Goal: Task Accomplishment & Management: Complete application form

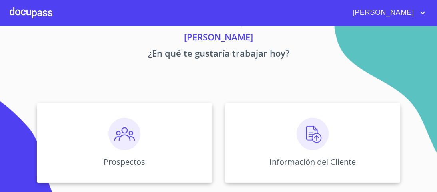
scroll to position [96, 0]
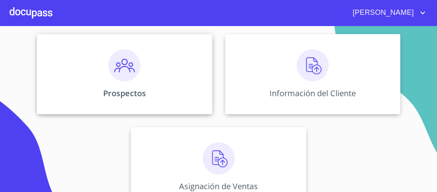
click at [122, 70] on img at bounding box center [124, 65] width 32 height 32
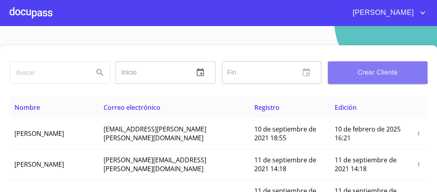
click at [370, 72] on span "Crear Cliente" at bounding box center [377, 72] width 87 height 11
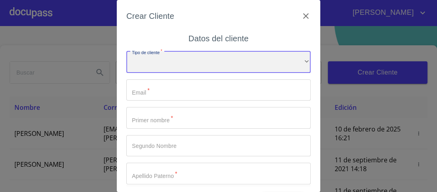
click at [294, 61] on div "​" at bounding box center [218, 62] width 184 height 22
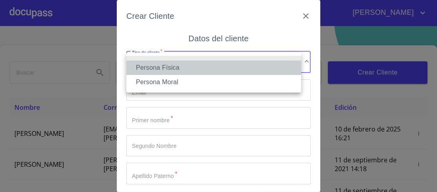
click at [174, 69] on li "Persona Física" at bounding box center [213, 67] width 175 height 14
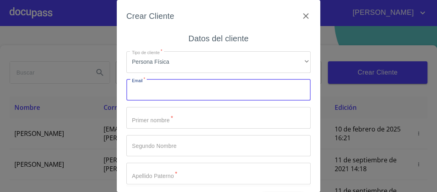
click at [150, 94] on input "Tipo de cliente   *" at bounding box center [218, 90] width 184 height 22
type input "[EMAIL_ADDRESS][DOMAIN_NAME]"
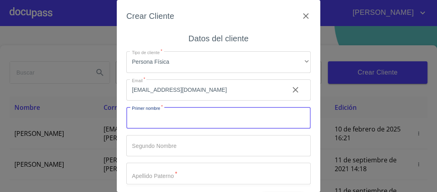
click at [162, 122] on input "Tipo de cliente   *" at bounding box center [218, 118] width 184 height 22
type input "[PERSON_NAME]"
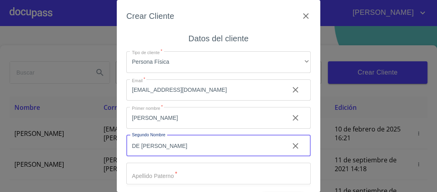
type input "DE [PERSON_NAME]"
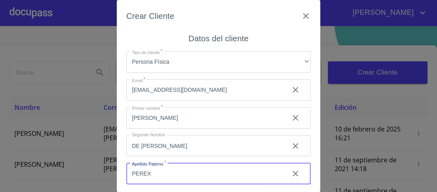
type input "PEREX"
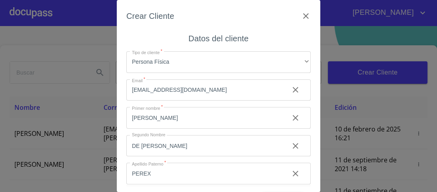
scroll to position [61, 0]
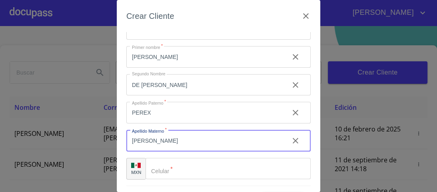
type input "[PERSON_NAME]"
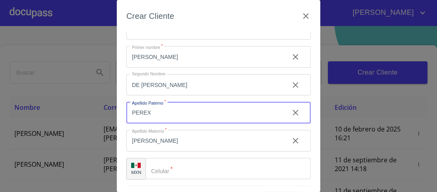
click at [151, 111] on input "PEREX" at bounding box center [204, 113] width 156 height 22
type input "[PERSON_NAME]"
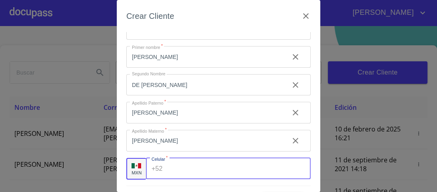
click at [162, 168] on div "+52 ​" at bounding box center [228, 169] width 165 height 22
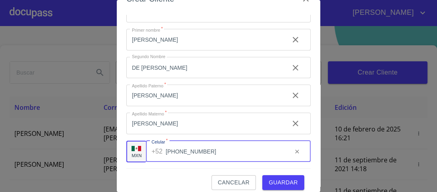
scroll to position [24, 0]
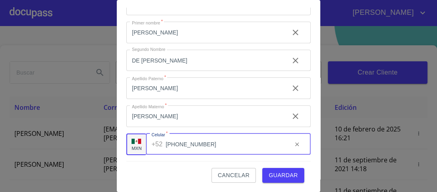
type input "[PHONE_NUMBER]"
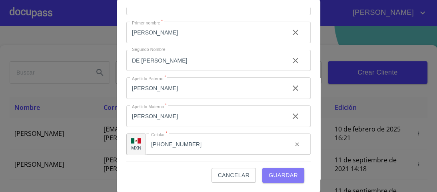
click at [280, 173] on span "Guardar" at bounding box center [283, 175] width 29 height 10
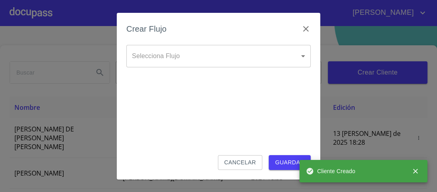
click at [303, 55] on body "[PERSON_NAME] ​ Fin ​ Crear Cliente Nombre Correo electrónico Registro Edición …" at bounding box center [218, 96] width 437 height 192
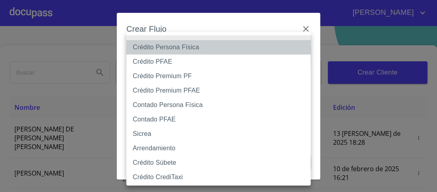
click at [159, 47] on li "Crédito Persona Física" at bounding box center [220, 47] width 189 height 14
type input "6009fb3c7d1714eb8809aa97"
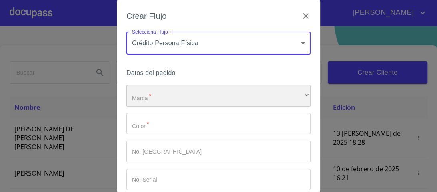
click at [153, 98] on div "​" at bounding box center [218, 96] width 184 height 22
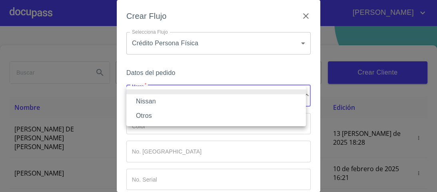
click at [149, 102] on li "Nissan" at bounding box center [216, 101] width 180 height 14
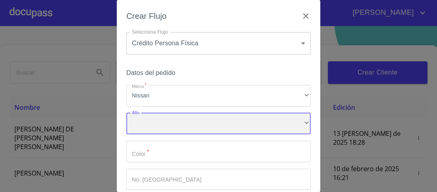
click at [152, 120] on div "​" at bounding box center [218, 124] width 184 height 22
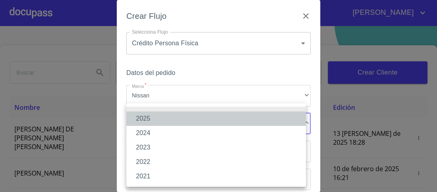
click at [145, 120] on li "2025" at bounding box center [216, 118] width 180 height 14
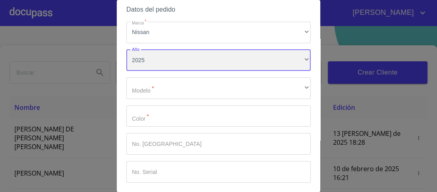
scroll to position [64, 0]
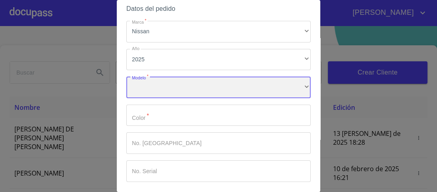
click at [158, 88] on div "​" at bounding box center [218, 87] width 184 height 22
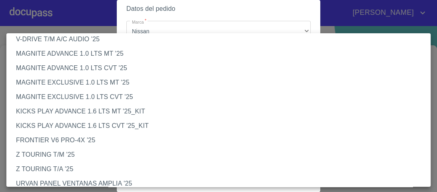
scroll to position [128, 0]
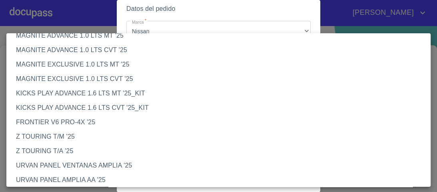
click at [109, 94] on li "KICKS PLAY ADVANCE 1.6 LTS MT '25_KIT" at bounding box center [220, 93] width 429 height 14
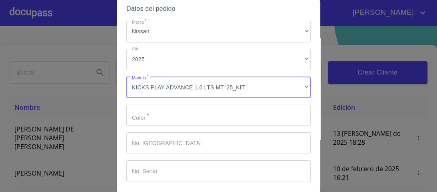
click at [144, 117] on input "Marca   *" at bounding box center [218, 115] width 184 height 22
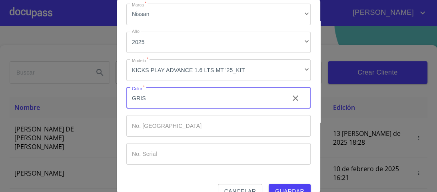
scroll to position [97, 0]
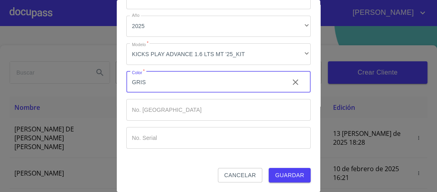
type input "GRIS"
click at [293, 174] on span "Guardar" at bounding box center [289, 175] width 29 height 10
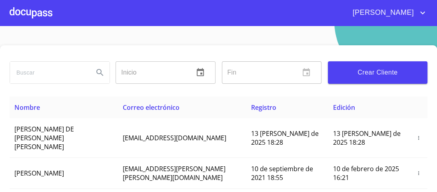
click at [41, 14] on div at bounding box center [31, 13] width 43 height 26
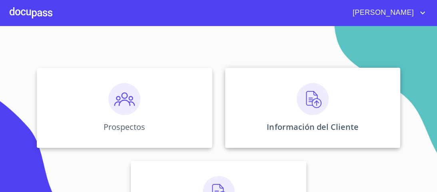
scroll to position [64, 0]
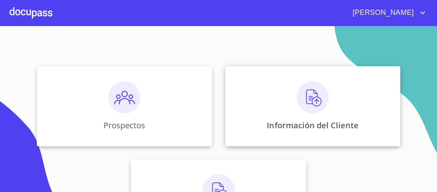
click at [311, 93] on img at bounding box center [313, 97] width 32 height 32
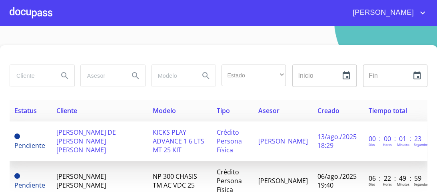
click at [175, 139] on span "KICKS PLAY ADVANCE 1 6 LTS MT 25 KIT" at bounding box center [179, 141] width 52 height 26
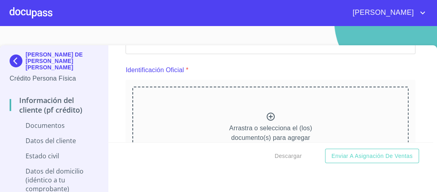
scroll to position [96, 0]
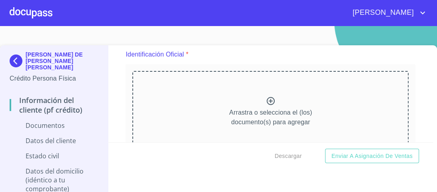
click at [267, 101] on icon at bounding box center [271, 101] width 10 height 10
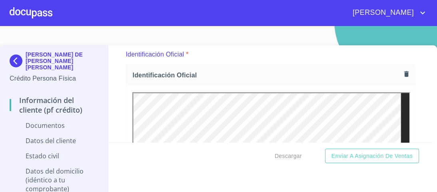
scroll to position [307, 0]
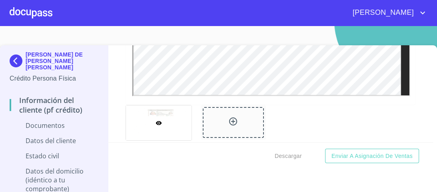
click at [228, 121] on icon at bounding box center [233, 121] width 10 height 10
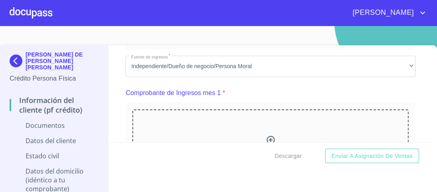
scroll to position [556, 0]
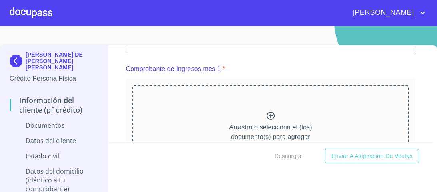
click at [267, 115] on icon at bounding box center [271, 116] width 8 height 8
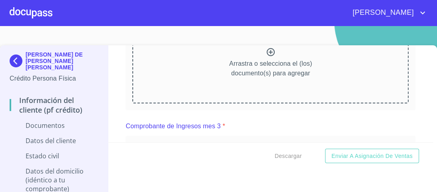
scroll to position [924, 0]
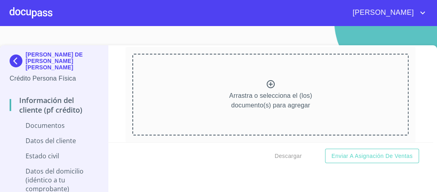
click at [267, 82] on icon at bounding box center [271, 84] width 8 height 8
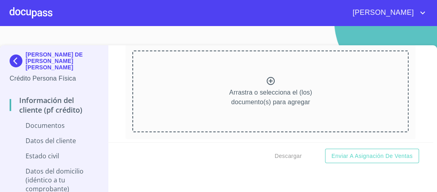
scroll to position [1263, 0]
click at [266, 79] on icon at bounding box center [271, 81] width 10 height 10
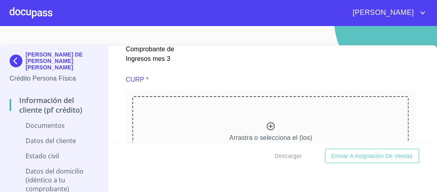
scroll to position [1595, 0]
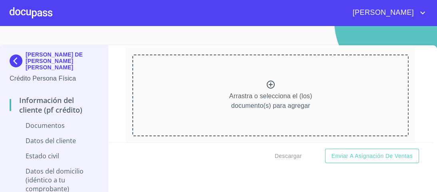
click at [266, 82] on icon at bounding box center [271, 85] width 10 height 10
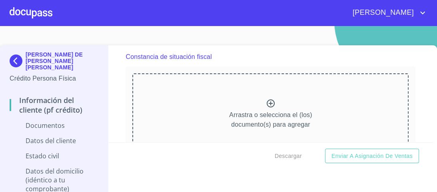
scroll to position [1892, 0]
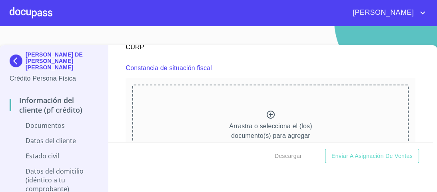
click at [266, 110] on icon at bounding box center [271, 115] width 10 height 10
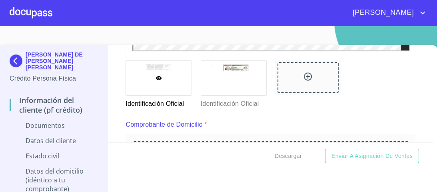
scroll to position [384, 0]
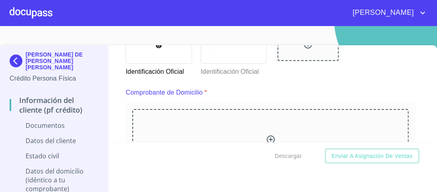
click at [266, 138] on icon at bounding box center [271, 139] width 10 height 10
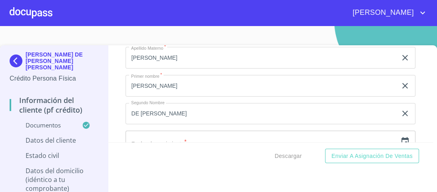
scroll to position [2528, 0]
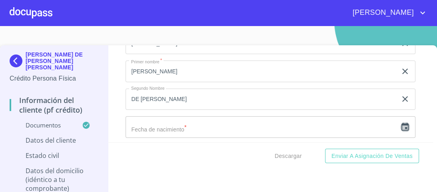
click at [400, 122] on icon "button" at bounding box center [405, 127] width 10 height 10
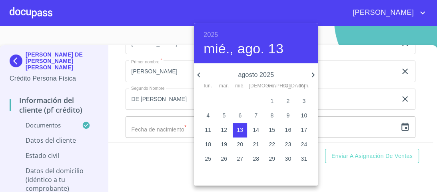
click at [213, 34] on h6 "2025" at bounding box center [211, 34] width 14 height 11
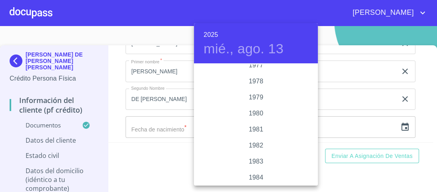
scroll to position [848, 0]
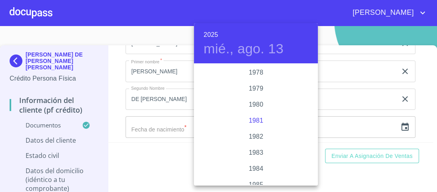
click at [251, 122] on div "1981" at bounding box center [256, 120] width 124 height 16
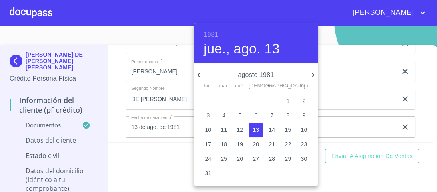
click at [198, 75] on icon "button" at bounding box center [198, 74] width 3 height 5
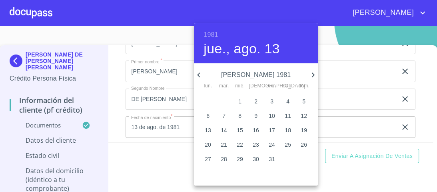
click at [198, 75] on icon "button" at bounding box center [198, 74] width 3 height 5
click at [304, 146] on p "22" at bounding box center [304, 144] width 6 height 8
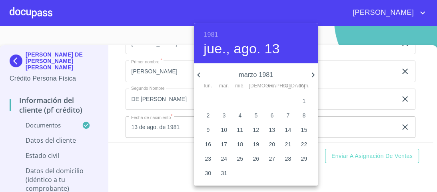
type input "22 de mar. de 1981"
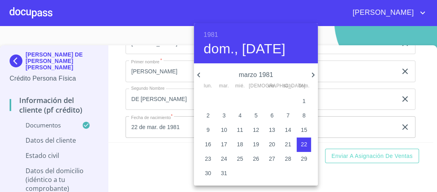
click at [348, 117] on div at bounding box center [218, 96] width 437 height 192
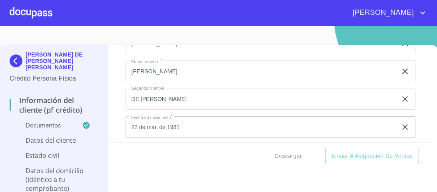
scroll to position [2560, 0]
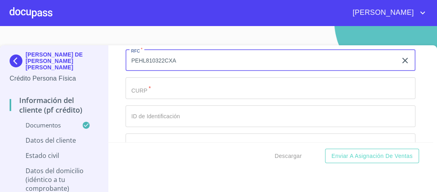
scroll to position [2624, 0]
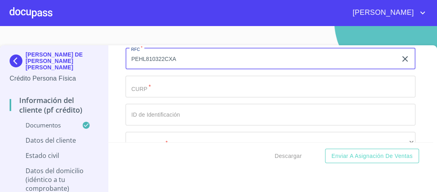
type input "PEHL810322CXA"
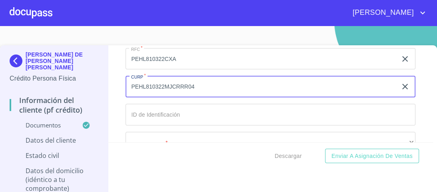
type input "PEHL810322MJCRRR04"
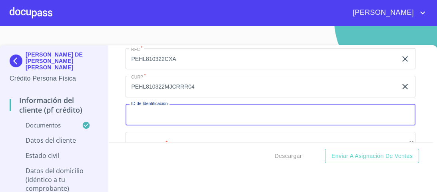
click at [141, 109] on input "Documento de identificación.   *" at bounding box center [271, 115] width 290 height 22
type input "2721529026"
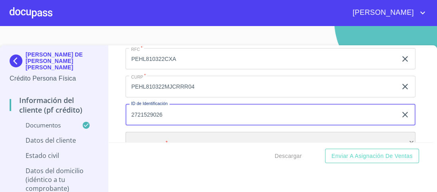
click at [162, 132] on div "​" at bounding box center [271, 143] width 290 height 22
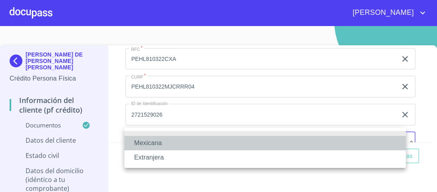
click at [148, 144] on li "Mexicana" at bounding box center [265, 143] width 282 height 14
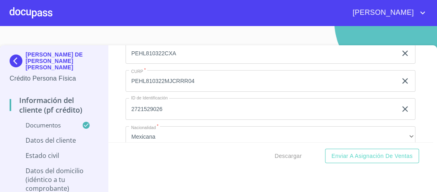
scroll to position [2695, 0]
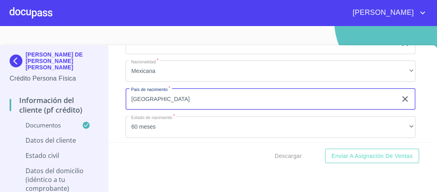
type input "[GEOGRAPHIC_DATA]"
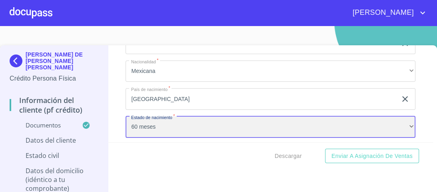
click at [404, 120] on div "60 meses" at bounding box center [271, 127] width 290 height 22
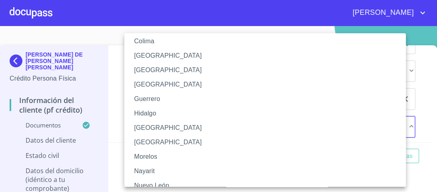
scroll to position [128, 0]
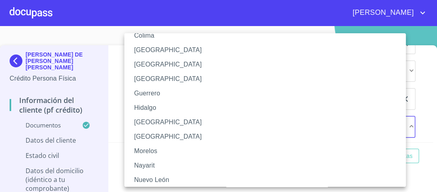
click at [147, 124] on li "[GEOGRAPHIC_DATA]" at bounding box center [267, 122] width 286 height 14
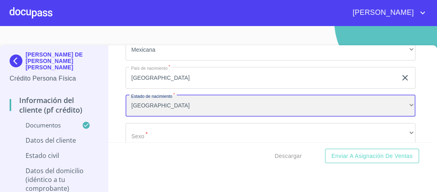
scroll to position [2727, 0]
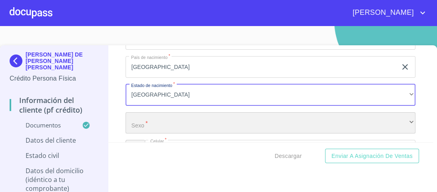
click at [155, 117] on div "​" at bounding box center [271, 123] width 290 height 22
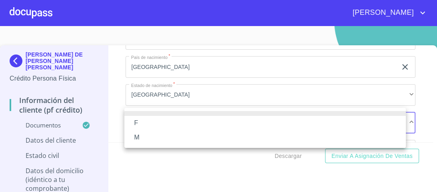
click at [141, 123] on li "F" at bounding box center [265, 123] width 282 height 14
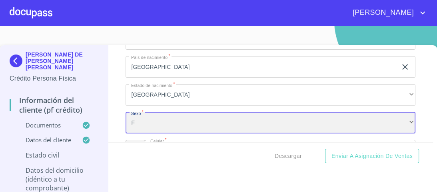
scroll to position [2759, 0]
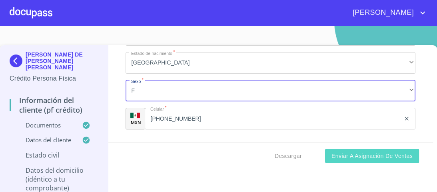
click at [355, 154] on span "Enviar a Asignación de Ventas" at bounding box center [372, 156] width 81 height 10
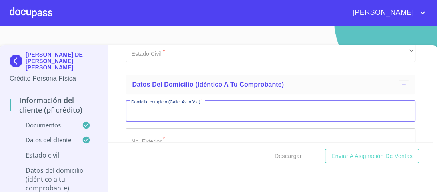
scroll to position [2925, 0]
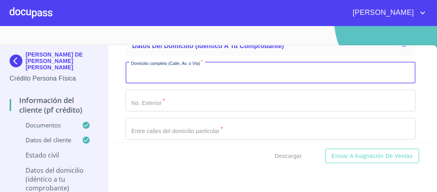
click at [159, 64] on input "Documento de identificación.   *" at bounding box center [271, 73] width 290 height 22
type input "AND [PERSON_NAME]"
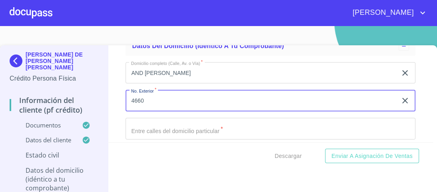
type input "4660"
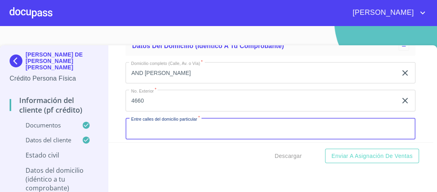
click at [145, 122] on input "Documento de identificación.   *" at bounding box center [271, 129] width 290 height 22
type input "[PERSON_NAME] Y [PERSON_NAME]"
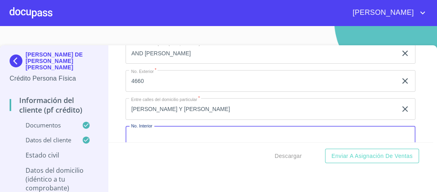
scroll to position [3010, 0]
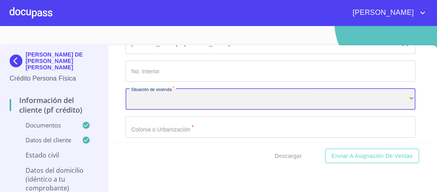
click at [142, 92] on div "​" at bounding box center [271, 99] width 290 height 22
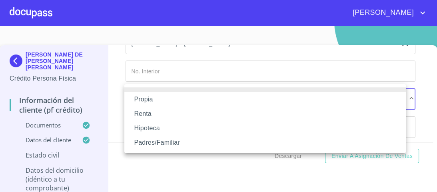
click at [148, 100] on li "Propia" at bounding box center [265, 99] width 282 height 14
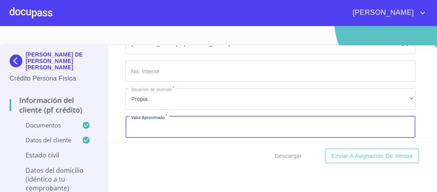
click at [150, 124] on input "Documento de identificación.   *" at bounding box center [271, 127] width 290 height 22
type input "$1,500,000.00"
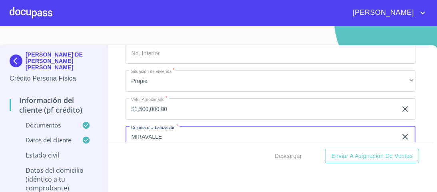
type input "MIRAVALLE"
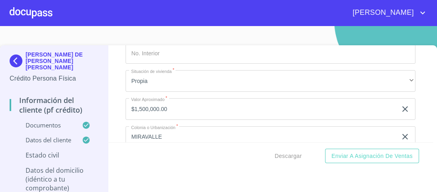
scroll to position [3094, 0]
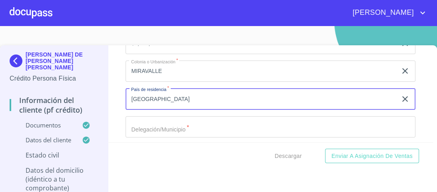
type input "[GEOGRAPHIC_DATA]"
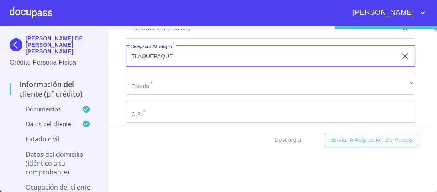
scroll to position [3158, 0]
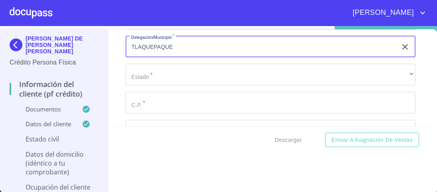
type input "TLAQUEPAQUE"
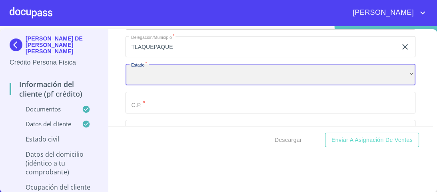
click at [151, 71] on div "​" at bounding box center [271, 75] width 290 height 22
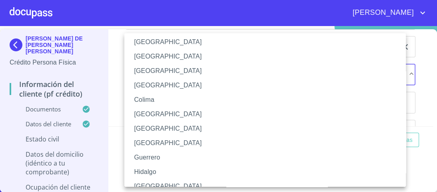
scroll to position [96, 0]
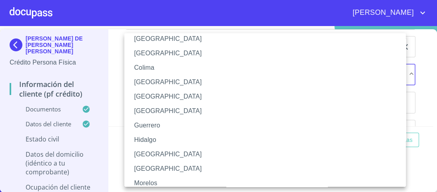
click at [146, 154] on li "[GEOGRAPHIC_DATA]" at bounding box center [267, 154] width 286 height 14
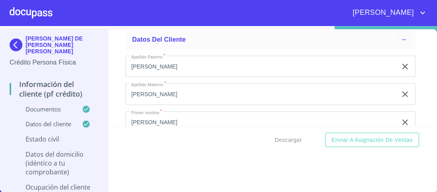
scroll to position [2358, 0]
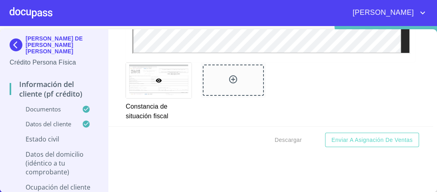
click at [160, 72] on div at bounding box center [158, 80] width 65 height 35
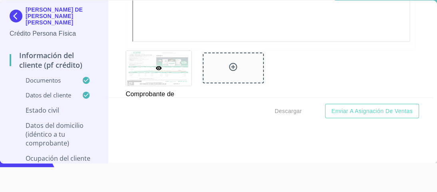
click at [156, 67] on icon at bounding box center [159, 68] width 6 height 6
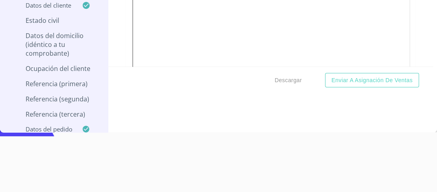
scroll to position [504, 0]
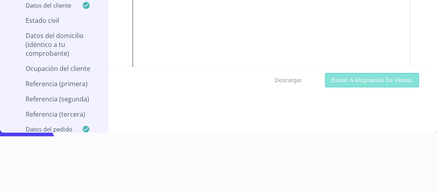
click at [389, 81] on span "Enviar a Asignación de Ventas" at bounding box center [372, 80] width 81 height 10
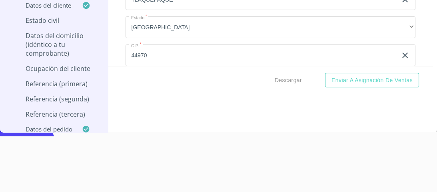
scroll to position [3159, 0]
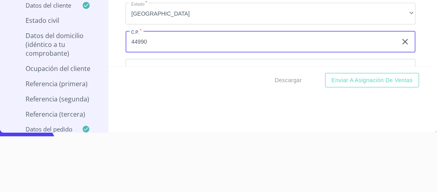
type input "44990"
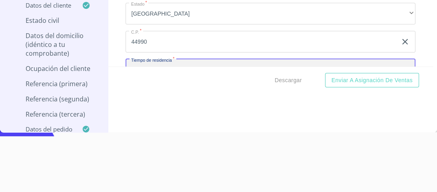
scroll to position [3167, 0]
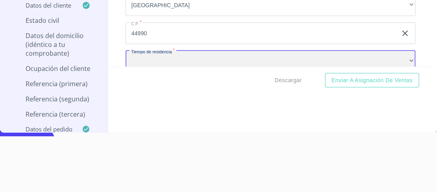
click at [149, 54] on div "​" at bounding box center [271, 61] width 290 height 22
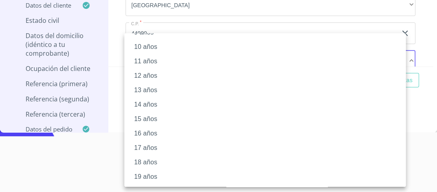
scroll to position [160, 0]
click at [146, 176] on li "20 años" at bounding box center [267, 176] width 286 height 14
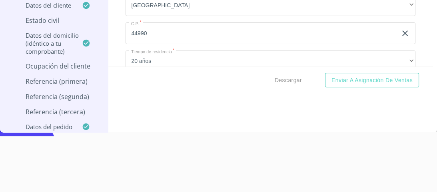
scroll to position [3238, 0]
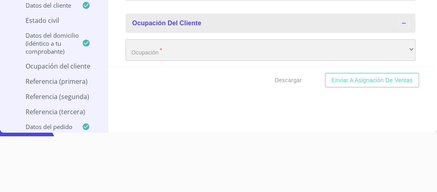
click at [150, 44] on div "​" at bounding box center [271, 50] width 290 height 22
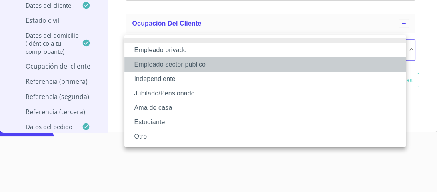
click at [168, 64] on li "Empleado sector publico" at bounding box center [265, 64] width 282 height 14
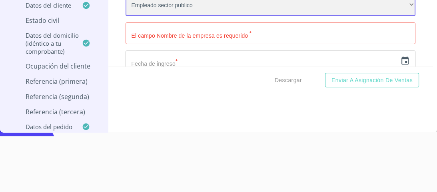
scroll to position [3302, 0]
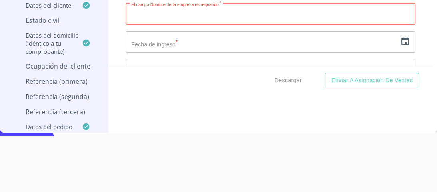
click at [152, 16] on input "Documento de identificación.   *" at bounding box center [271, 14] width 290 height 22
type input "SECRETARIA DE EDUCACION PUBLICA"
click at [157, 38] on input "text" at bounding box center [262, 42] width 272 height 22
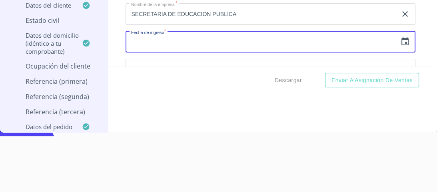
click at [402, 38] on icon "button" at bounding box center [405, 41] width 7 height 8
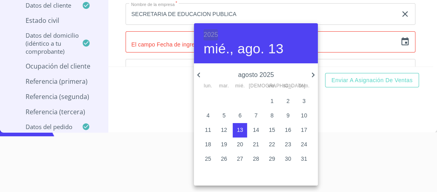
click at [214, 35] on h6 "2025" at bounding box center [211, 34] width 14 height 11
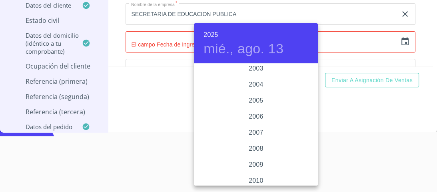
scroll to position [1244, 0]
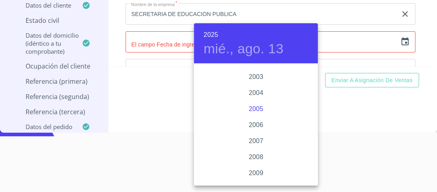
click at [252, 109] on div "2005" at bounding box center [256, 109] width 124 height 16
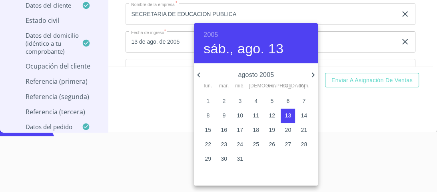
click at [314, 74] on icon "button" at bounding box center [313, 75] width 10 height 10
click at [198, 74] on icon "button" at bounding box center [198, 74] width 3 height 5
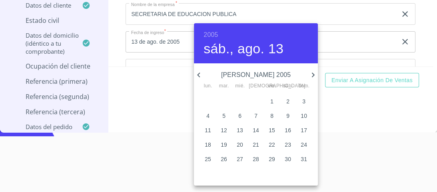
click at [198, 74] on icon "button" at bounding box center [198, 74] width 3 height 5
click at [226, 129] on p "15" at bounding box center [224, 130] width 6 height 8
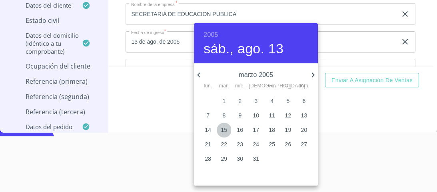
type input "15 de mar. de 2005"
click at [362, 107] on div at bounding box center [218, 96] width 437 height 192
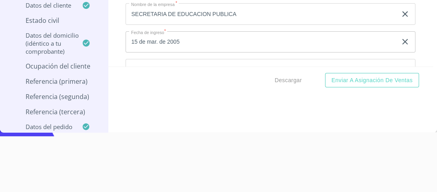
scroll to position [3334, 0]
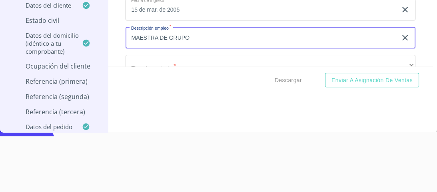
type input "MAESTRA DE GRUPO"
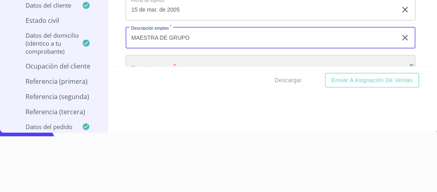
click at [155, 59] on div "​" at bounding box center [271, 66] width 290 height 22
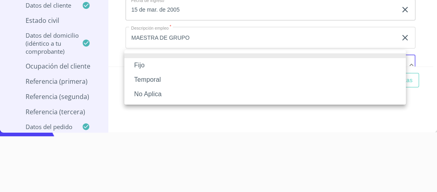
click at [139, 65] on li "Fijo" at bounding box center [265, 65] width 282 height 14
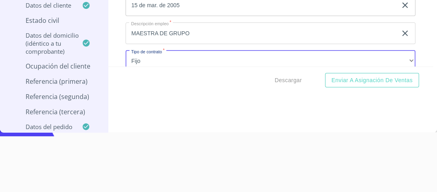
scroll to position [3404, 0]
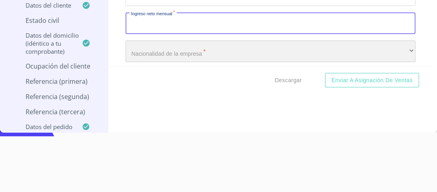
click at [156, 49] on div "​" at bounding box center [271, 51] width 290 height 22
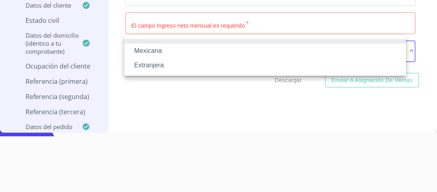
click at [156, 50] on li "Mexicana" at bounding box center [265, 51] width 282 height 14
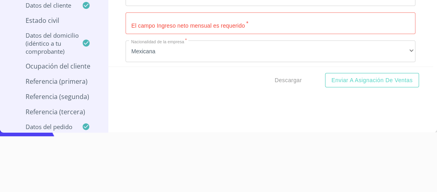
scroll to position [3422, 0]
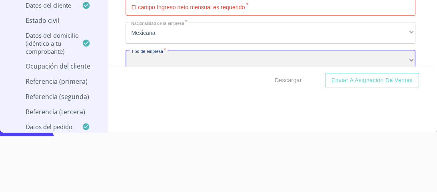
click at [148, 53] on div "​" at bounding box center [271, 61] width 290 height 22
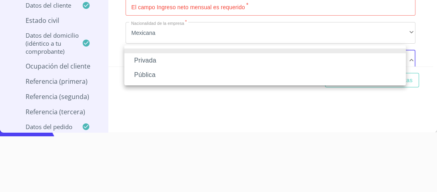
click at [149, 76] on li "Pública" at bounding box center [265, 75] width 282 height 14
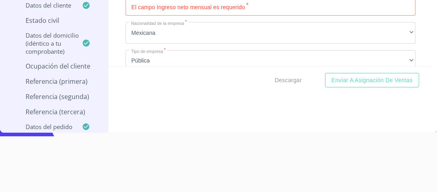
scroll to position [3488, 0]
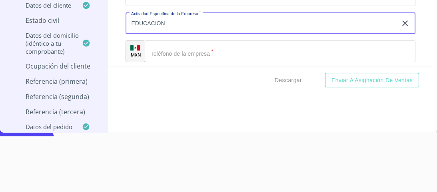
type input "EDUCACION"
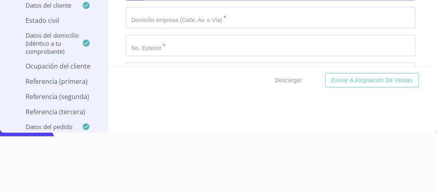
scroll to position [3552, 0]
type input "[PHONE_NUMBER]"
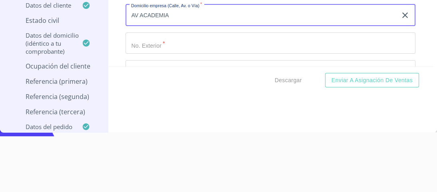
type input "AV ACADEMIA"
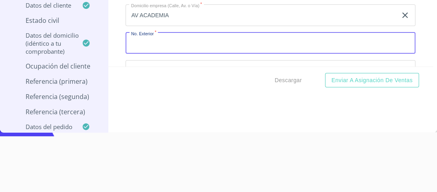
click at [150, 34] on input "Documento de identificación.   *" at bounding box center [271, 43] width 290 height 22
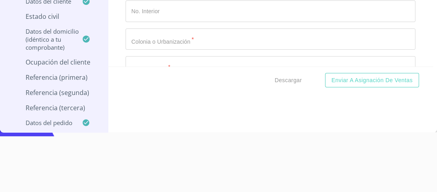
scroll to position [3616, 0]
type input "S/N"
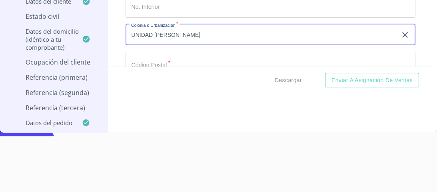
type input "UNIDAD [PERSON_NAME]"
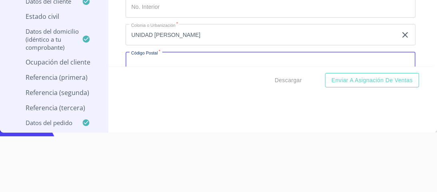
scroll to position [3617, 0]
type input "44970"
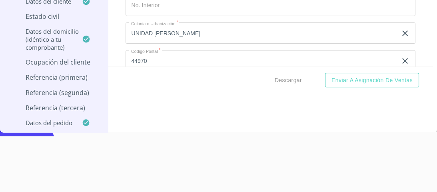
scroll to position [3683, 0]
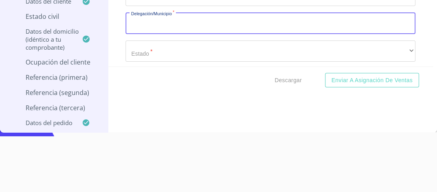
click at [138, 22] on input "Documento de identificación.   *" at bounding box center [271, 23] width 290 height 22
click at [147, 19] on input "Documento de identificación.   *" at bounding box center [271, 23] width 290 height 22
type input "[GEOGRAPHIC_DATA]"
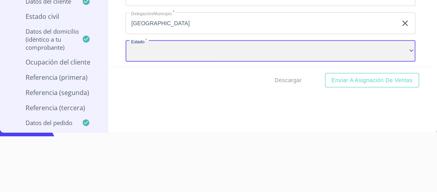
click at [171, 40] on div "​" at bounding box center [271, 51] width 290 height 22
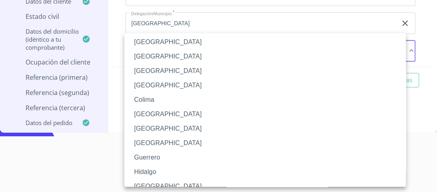
scroll to position [96, 0]
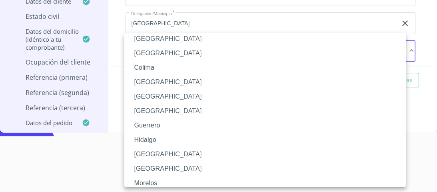
click at [145, 156] on li "[GEOGRAPHIC_DATA]" at bounding box center [267, 154] width 286 height 14
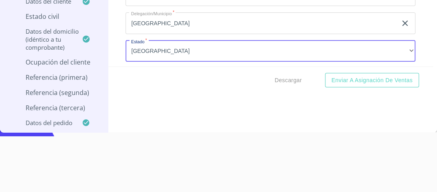
scroll to position [3701, 0]
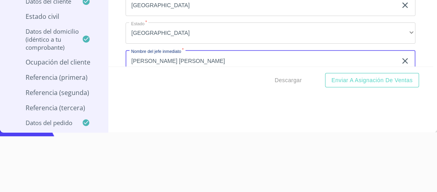
type input "[PERSON_NAME] [PERSON_NAME]"
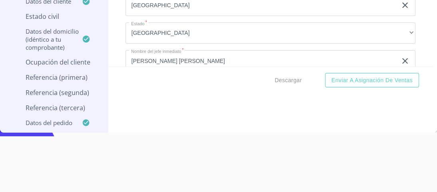
scroll to position [3766, 0]
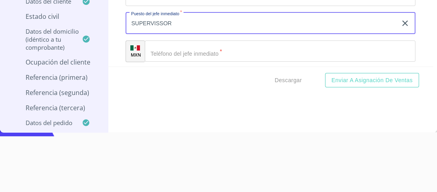
click at [325, 73] on button "Enviar a Asignación de Ventas" at bounding box center [372, 80] width 94 height 15
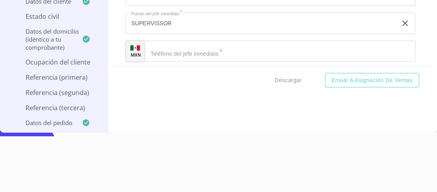
scroll to position [29, 0]
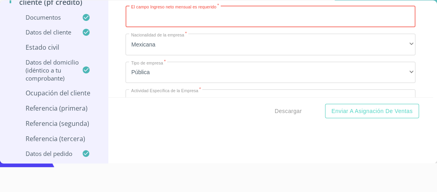
click at [325, 104] on button "Enviar a Asignación de Ventas" at bounding box center [372, 111] width 94 height 15
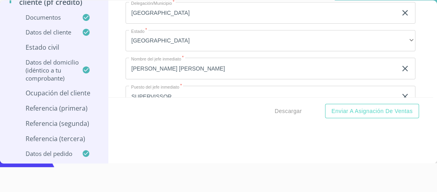
scroll to position [3762, 0]
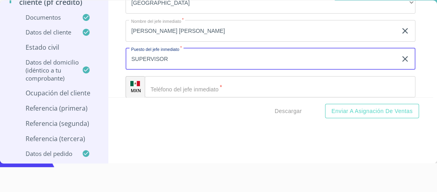
type input "SUPERVISOR"
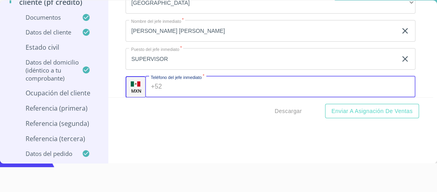
click at [150, 82] on div "+52 ​" at bounding box center [280, 87] width 270 height 22
type input "[PHONE_NUMBER]"
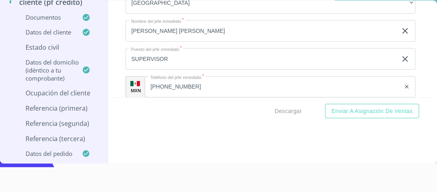
scroll to position [3822, 0]
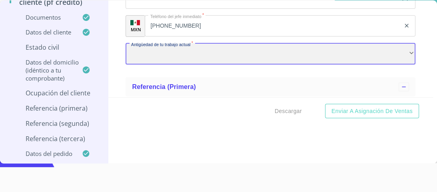
click at [151, 49] on div "​" at bounding box center [271, 54] width 290 height 22
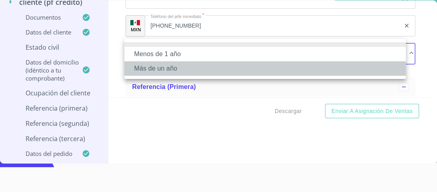
click at [166, 71] on li "Más de un año" at bounding box center [265, 68] width 282 height 14
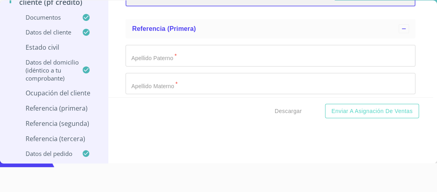
scroll to position [3886, 0]
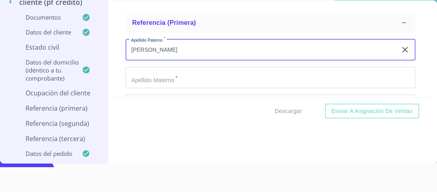
type input "[PERSON_NAME]"
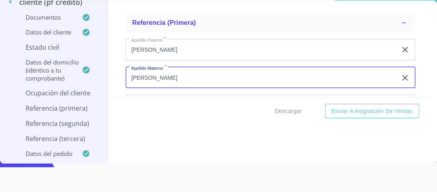
type input "[PERSON_NAME]"
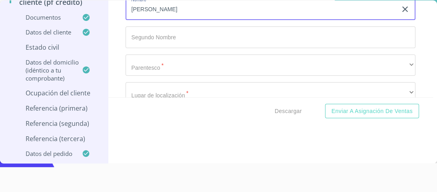
scroll to position [3996, 0]
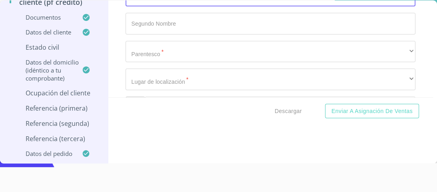
type input "[PERSON_NAME]"
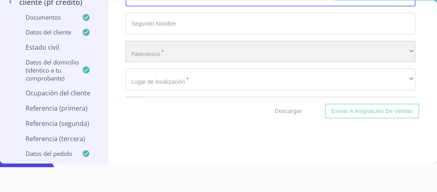
click at [154, 48] on div "​" at bounding box center [271, 52] width 290 height 22
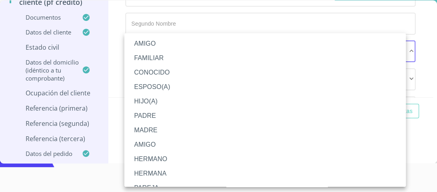
click at [150, 45] on li "AMIGO" at bounding box center [267, 43] width 286 height 14
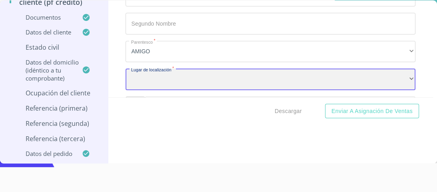
click at [155, 76] on div "​" at bounding box center [271, 79] width 290 height 22
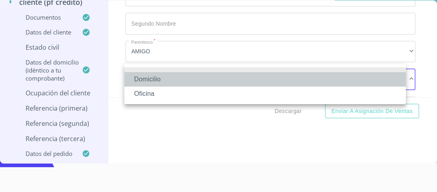
click at [152, 81] on li "Domicilio" at bounding box center [265, 79] width 282 height 14
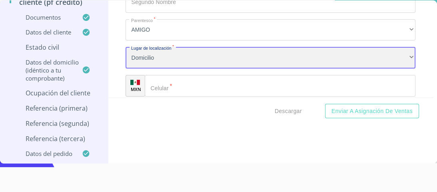
scroll to position [4028, 0]
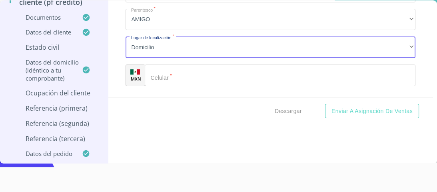
click at [164, 74] on input "Documento de identificación.   *" at bounding box center [280, 75] width 271 height 22
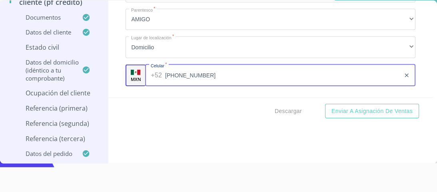
type input "[PHONE_NUMBER]"
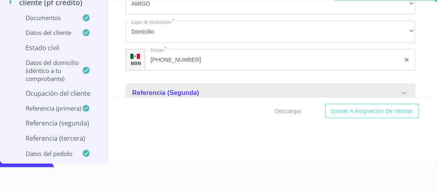
scroll to position [4109, 0]
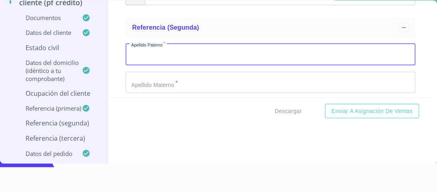
click at [141, 47] on input "Documento de identificación.   *" at bounding box center [271, 55] width 290 height 22
type input "[PERSON_NAME]"
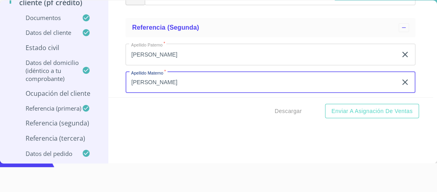
type input "[PERSON_NAME]"
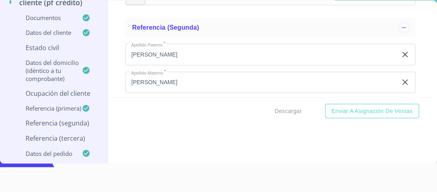
scroll to position [4127, 0]
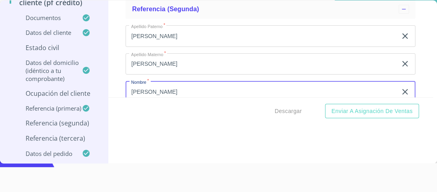
type input "[PERSON_NAME]"
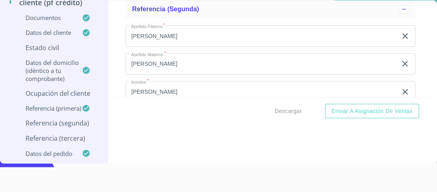
scroll to position [4192, 0]
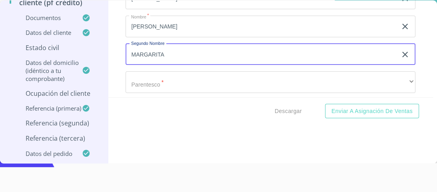
type input "MARGARITA"
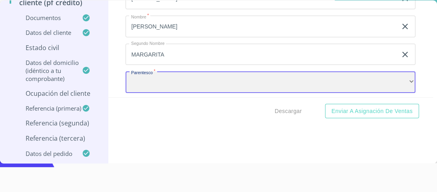
click at [151, 75] on div "​" at bounding box center [271, 82] width 290 height 22
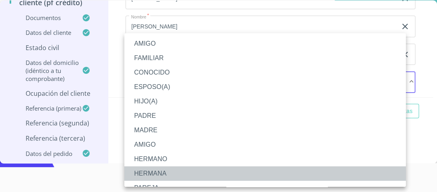
click at [158, 173] on li "HERMANA" at bounding box center [267, 173] width 286 height 14
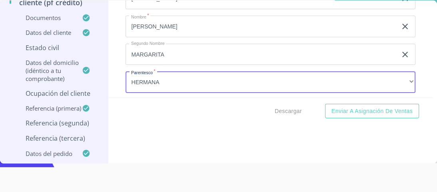
scroll to position [4211, 0]
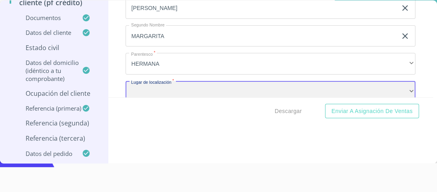
click at [146, 84] on div "​" at bounding box center [271, 92] width 290 height 22
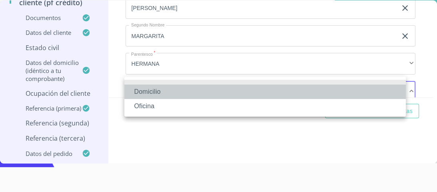
click at [151, 93] on li "Domicilio" at bounding box center [265, 91] width 282 height 14
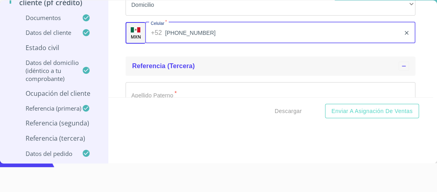
scroll to position [4308, 0]
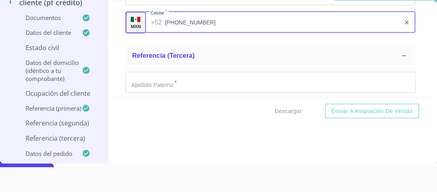
type input "[PHONE_NUMBER]"
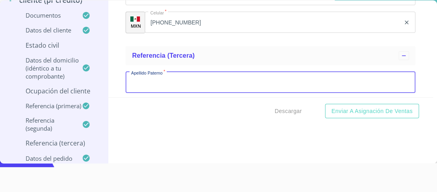
click at [141, 82] on input "Documento de identificación.   *" at bounding box center [271, 83] width 290 height 22
type input "[PERSON_NAME]"
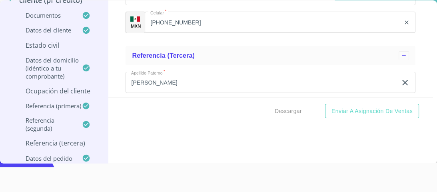
scroll to position [4326, 0]
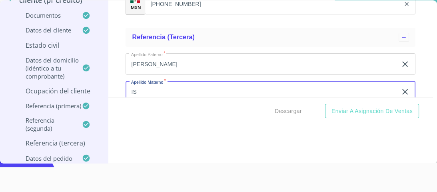
type input "I"
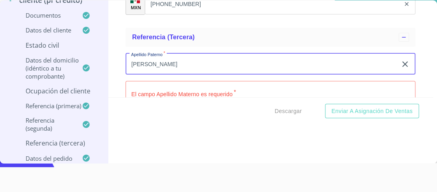
drag, startPoint x: 148, startPoint y: 57, endPoint x: 105, endPoint y: 57, distance: 43.2
click at [105, 57] on div "[PERSON_NAME] DE [PERSON_NAME] [PERSON_NAME] Crédito Persona Física Información…" at bounding box center [216, 81] width 433 height 163
type input "[PERSON_NAME]"
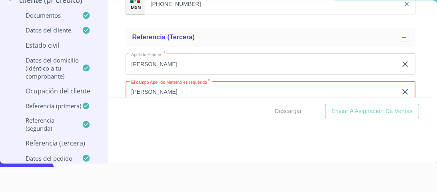
type input "[PERSON_NAME]"
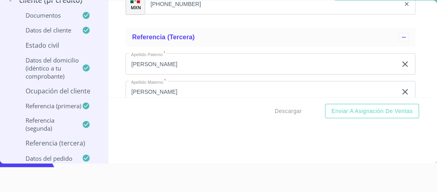
scroll to position [4392, 0]
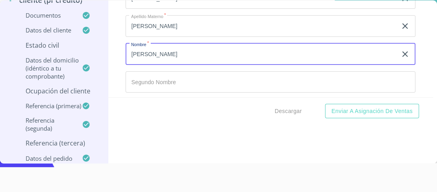
type input "[PERSON_NAME]"
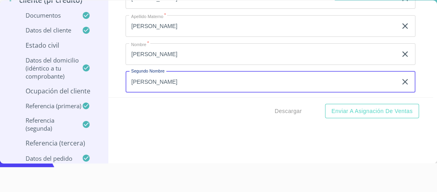
type input "[PERSON_NAME]"
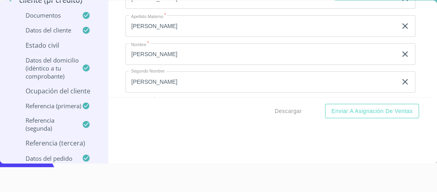
scroll to position [4410, 0]
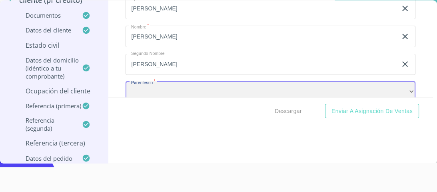
click at [187, 85] on div "​" at bounding box center [271, 92] width 290 height 22
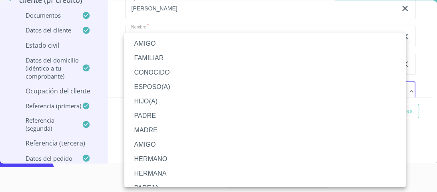
click at [160, 173] on li "HERMANA" at bounding box center [267, 173] width 286 height 14
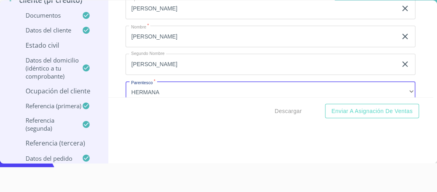
scroll to position [4475, 0]
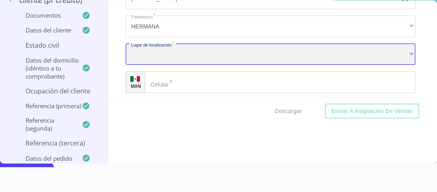
click at [148, 50] on div "​" at bounding box center [271, 55] width 290 height 22
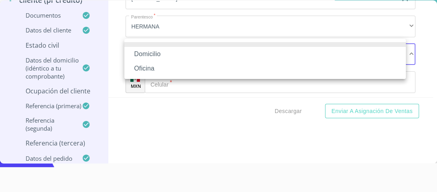
click at [154, 51] on li "Domicilio" at bounding box center [265, 54] width 282 height 14
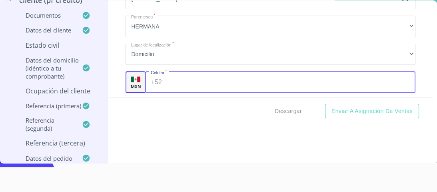
click at [165, 80] on input "Documento de identificación.   *" at bounding box center [290, 82] width 250 height 22
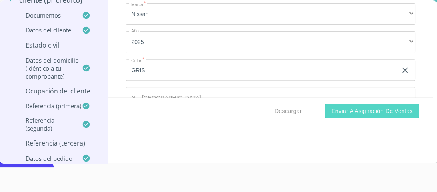
type input "[PHONE_NUMBER]"
click at [344, 114] on span "Enviar a Asignación de Ventas" at bounding box center [372, 111] width 81 height 10
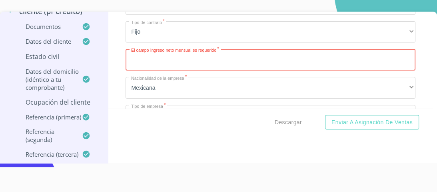
scroll to position [0, 0]
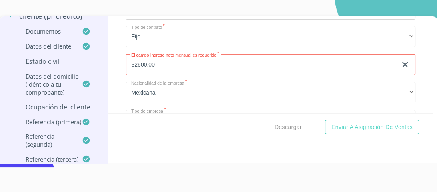
type input "32600.00"
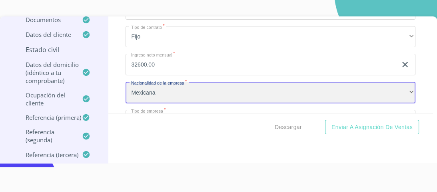
scroll to position [94, 0]
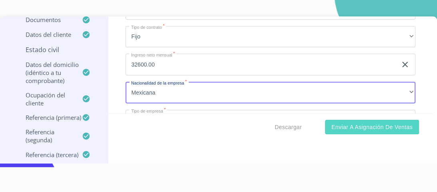
click at [357, 128] on span "Enviar a Asignación de Ventas" at bounding box center [372, 127] width 81 height 10
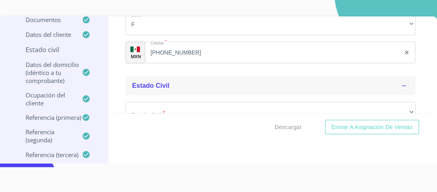
scroll to position [2834, 0]
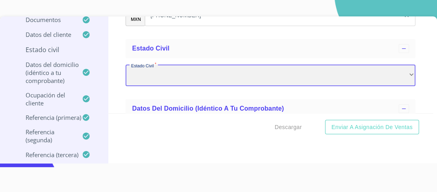
click at [156, 68] on div "​" at bounding box center [271, 75] width 290 height 22
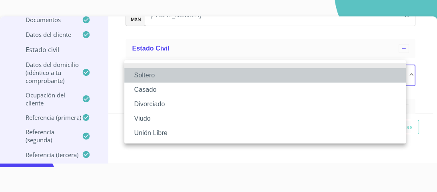
click at [148, 75] on li "Soltero" at bounding box center [265, 75] width 282 height 14
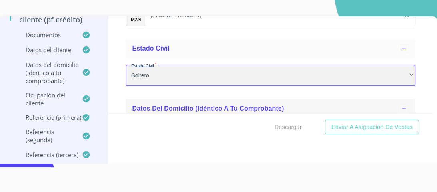
scroll to position [79, 0]
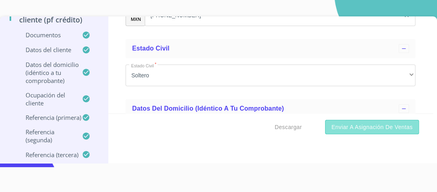
click at [359, 126] on span "Enviar a Asignación de Ventas" at bounding box center [372, 127] width 81 height 10
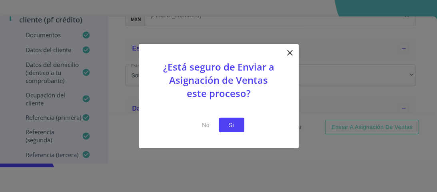
click at [235, 123] on span "Si" at bounding box center [231, 125] width 13 height 10
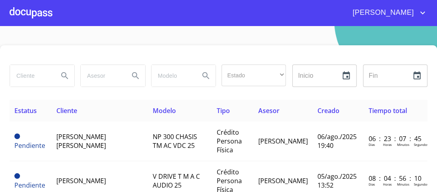
click at [50, 14] on div at bounding box center [31, 13] width 43 height 26
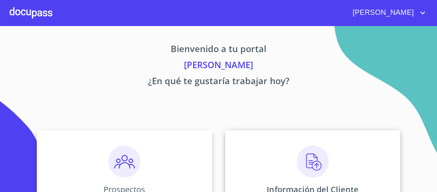
click at [310, 166] on img at bounding box center [313, 161] width 32 height 32
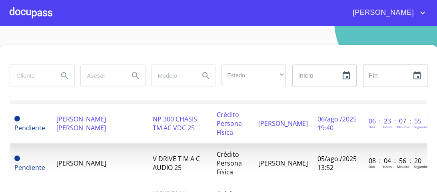
scroll to position [32, 0]
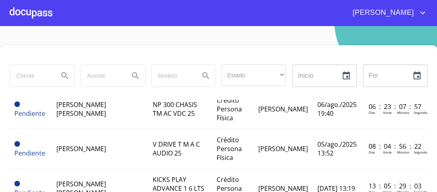
click at [25, 77] on input "search" at bounding box center [31, 76] width 42 height 22
type input "[PERSON_NAME] [PERSON_NAME]"
click at [61, 75] on icon "Search" at bounding box center [65, 76] width 10 height 10
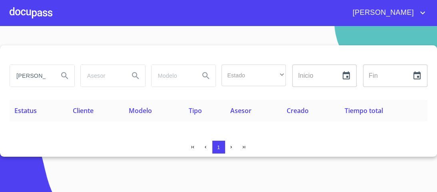
scroll to position [0, 0]
click at [48, 73] on input "[PERSON_NAME] [PERSON_NAME]" at bounding box center [31, 76] width 42 height 22
click at [64, 75] on icon "Search" at bounding box center [65, 76] width 10 height 10
click at [50, 74] on input "[PERSON_NAME] [PERSON_NAME]" at bounding box center [31, 76] width 42 height 22
click at [46, 74] on input "[PERSON_NAME] [PERSON_NAME]" at bounding box center [31, 76] width 42 height 22
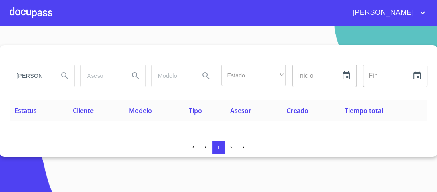
click at [47, 76] on input "[PERSON_NAME] [PERSON_NAME]" at bounding box center [31, 76] width 42 height 22
click at [62, 73] on icon "Search" at bounding box center [64, 75] width 7 height 7
click at [32, 11] on div at bounding box center [31, 13] width 43 height 26
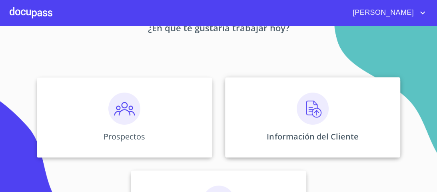
scroll to position [64, 0]
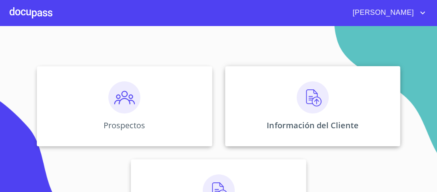
click at [309, 94] on img at bounding box center [313, 97] width 32 height 32
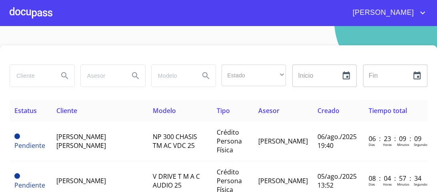
click at [30, 76] on input "search" at bounding box center [31, 76] width 42 height 22
type input "[PERSON_NAME]"
click at [62, 74] on icon "Search" at bounding box center [65, 76] width 10 height 10
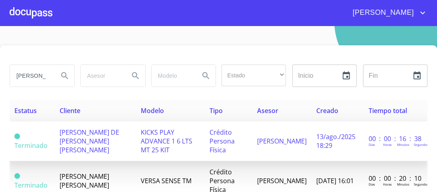
click at [171, 136] on span "KICKS PLAY ADVANCE 1 6 LTS MT 25 KIT" at bounding box center [167, 141] width 52 height 26
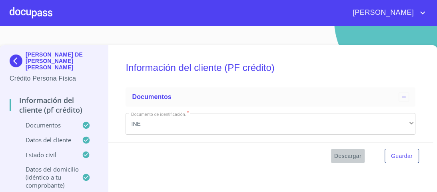
click at [340, 155] on span "Descargar" at bounding box center [347, 156] width 27 height 10
